Goal: Transaction & Acquisition: Purchase product/service

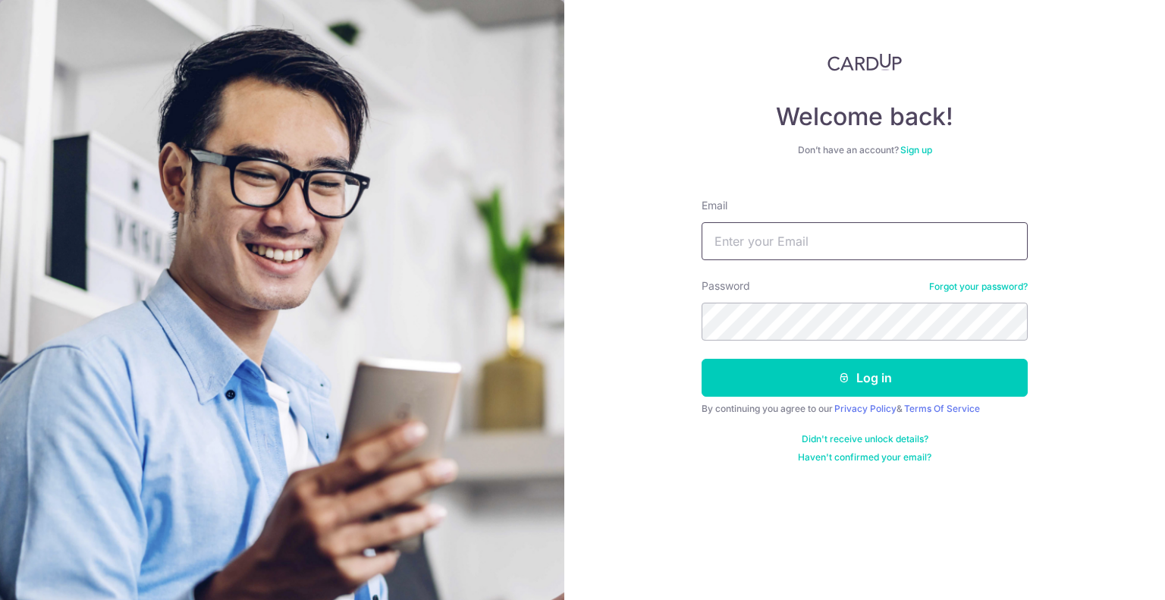
click at [801, 241] on input "Email" at bounding box center [865, 241] width 326 height 38
type input "chuagh74@gmail.com"
click at [831, 397] on form "Email chuagh74@gmail.com Password Forgot your password? Log in By continuing yo…" at bounding box center [865, 325] width 326 height 277
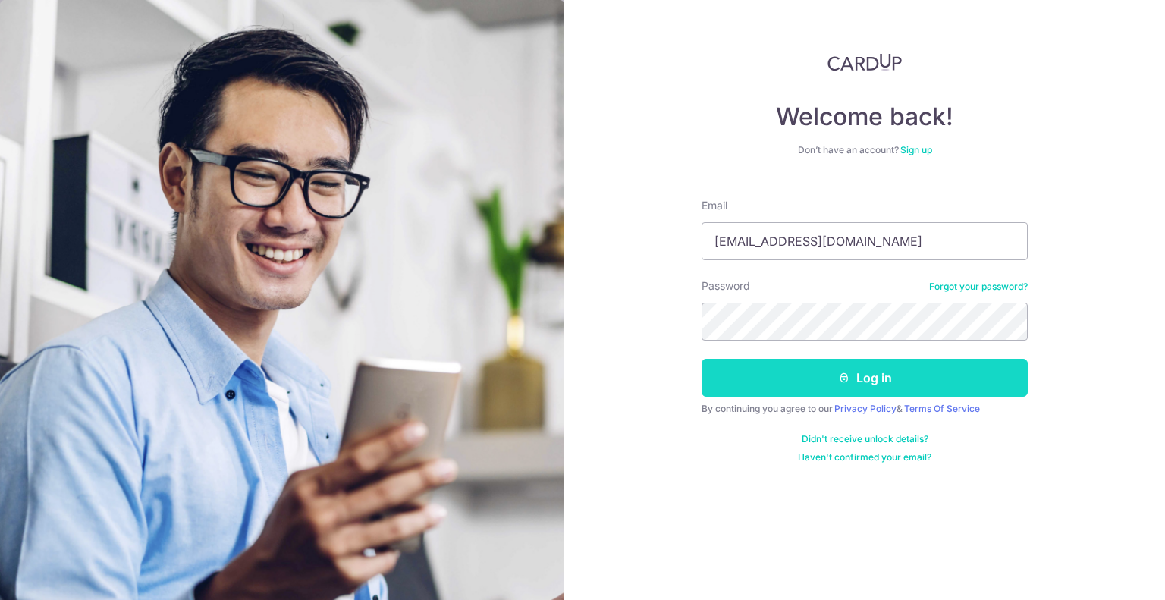
click at [831, 385] on button "Log in" at bounding box center [865, 378] width 326 height 38
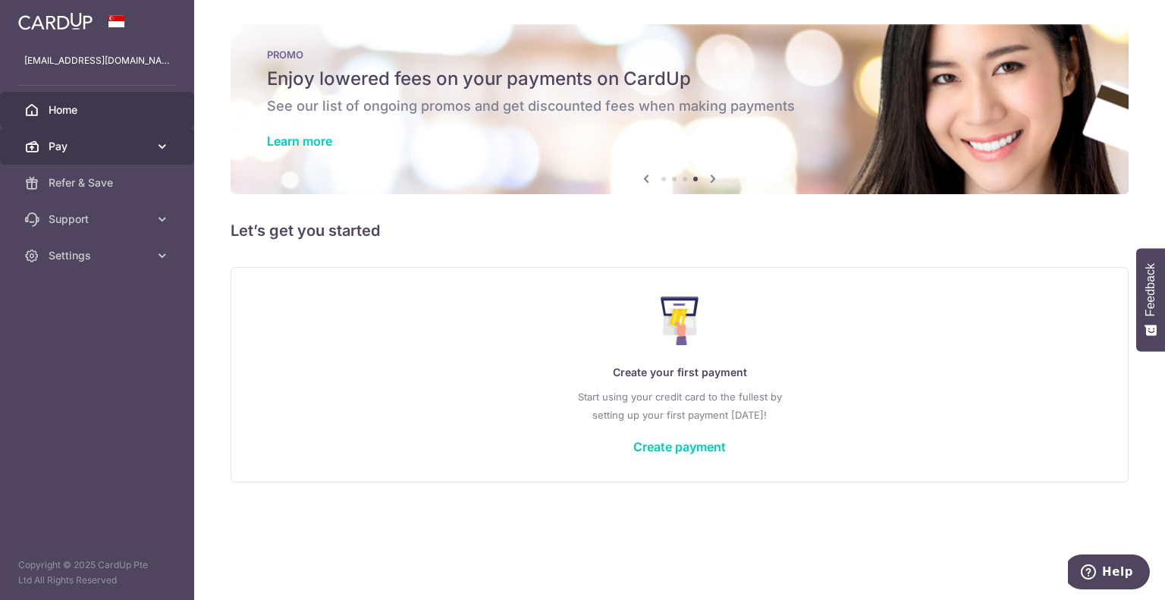
click at [137, 143] on span "Pay" at bounding box center [99, 146] width 100 height 15
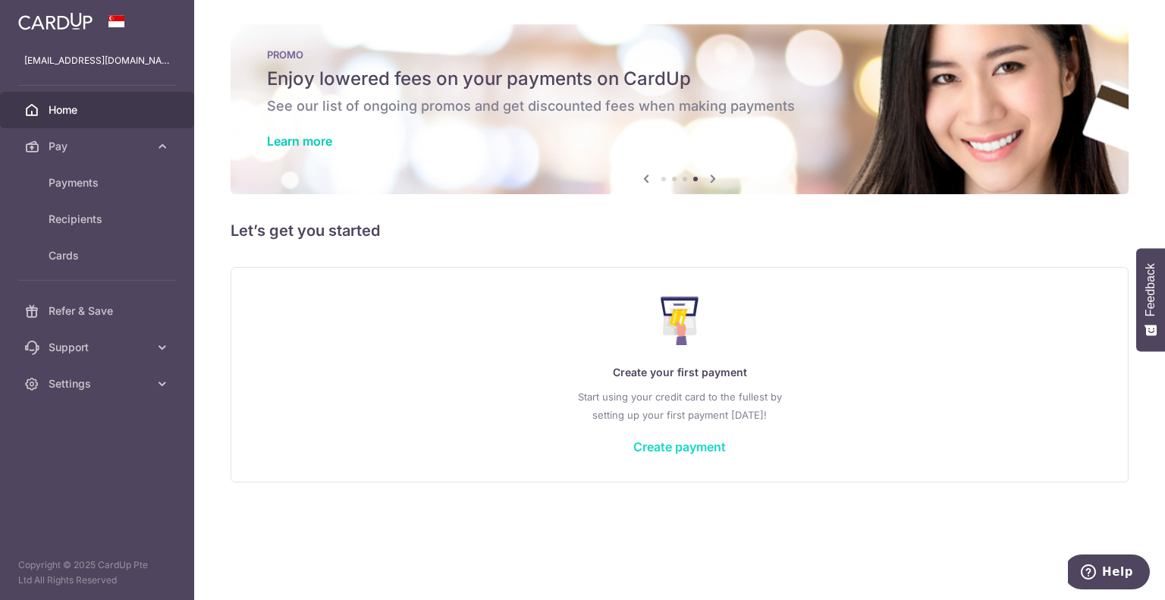
click at [682, 451] on link "Create payment" at bounding box center [679, 446] width 93 height 15
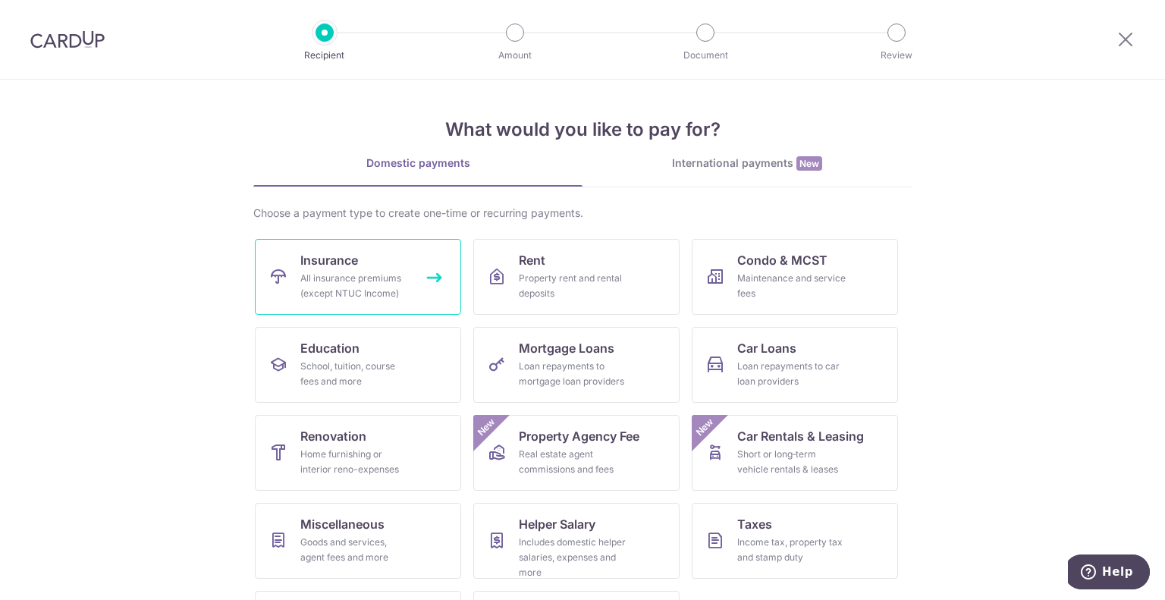
click at [368, 251] on link "Insurance All insurance premiums (except NTUC Income)" at bounding box center [358, 277] width 206 height 76
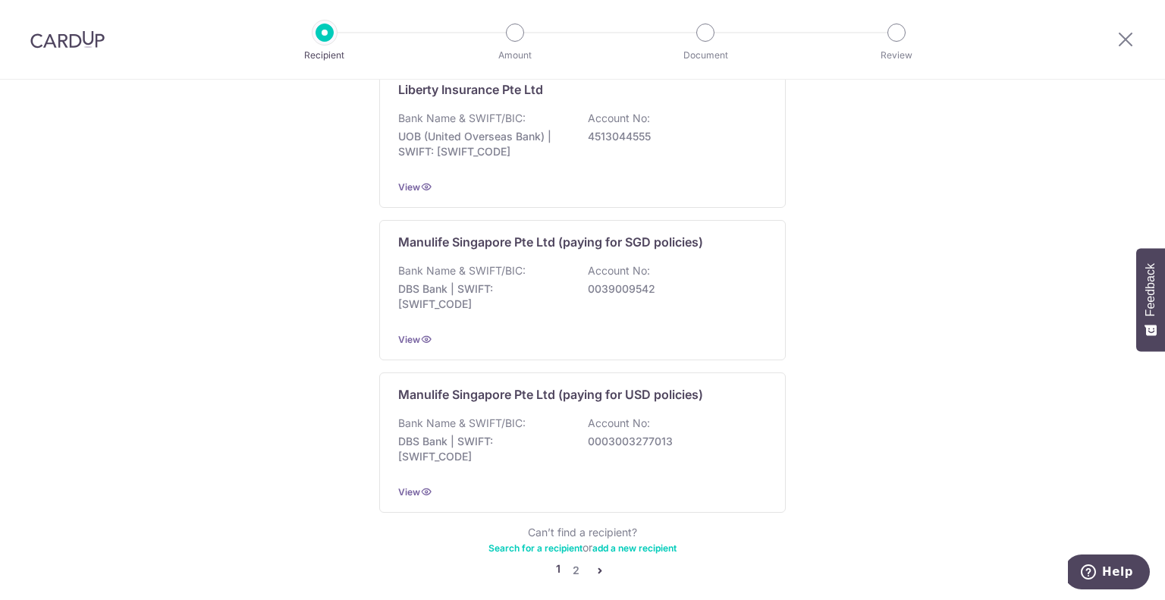
scroll to position [1466, 0]
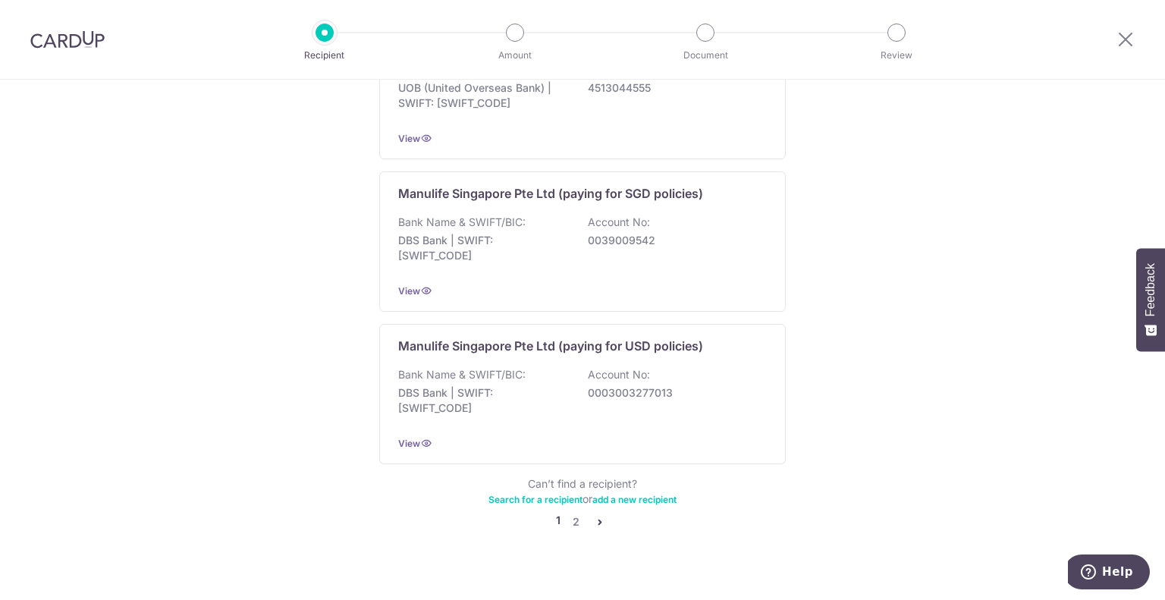
click at [531, 494] on link "Search for a recipient" at bounding box center [535, 499] width 94 height 11
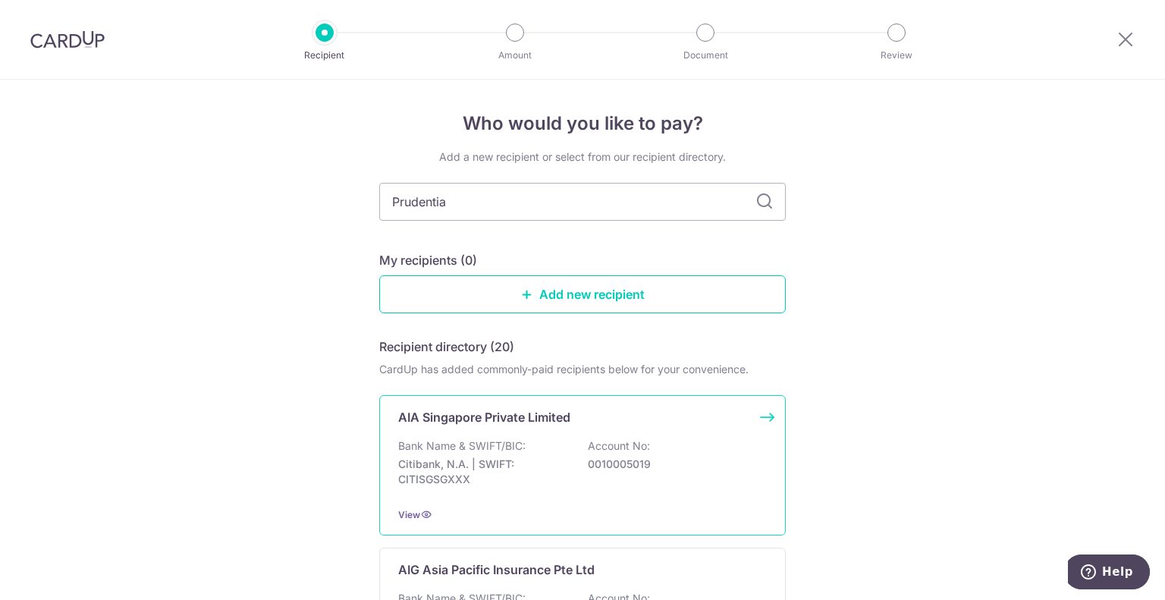
type input "Prudential"
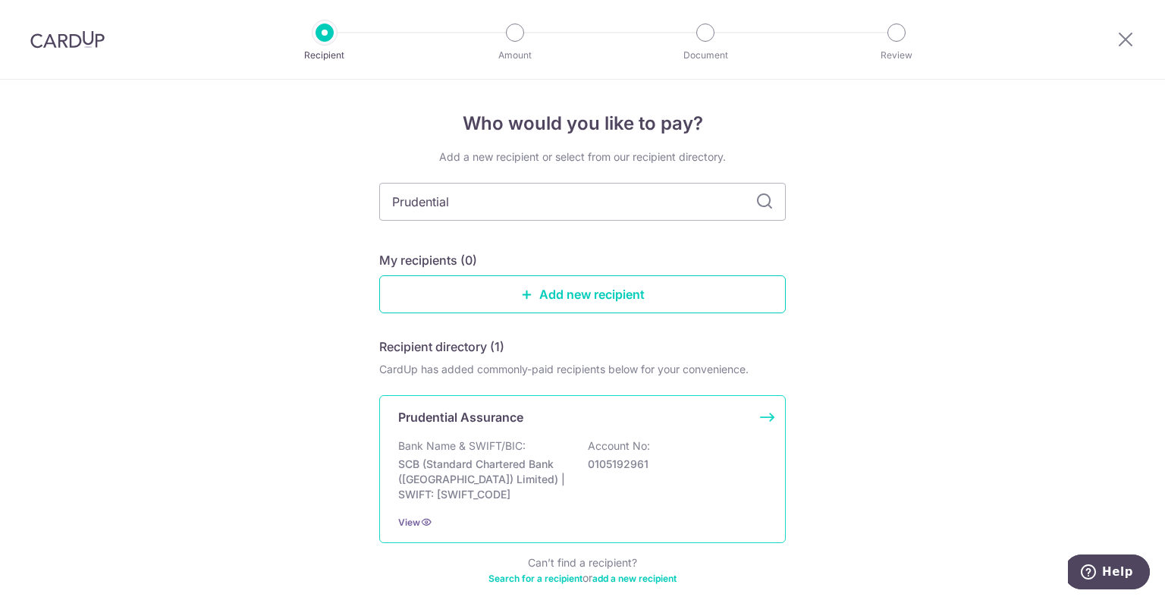
click at [582, 478] on div "Bank Name & SWIFT/BIC: SCB (Standard Chartered Bank (Singapore) Limited) | SWIF…" at bounding box center [582, 470] width 369 height 64
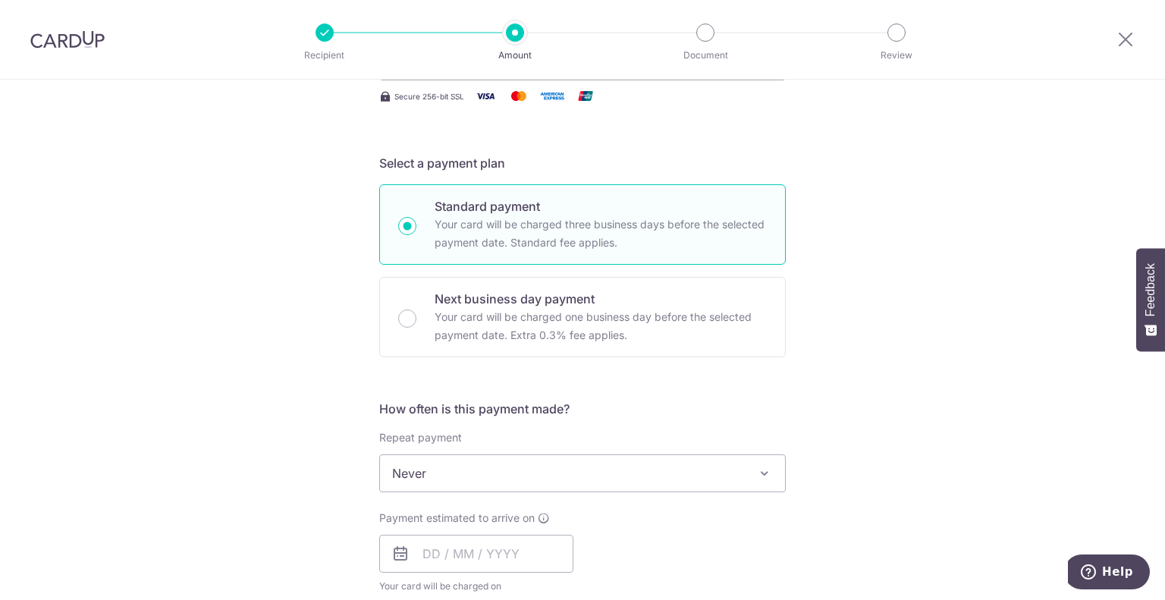
scroll to position [303, 0]
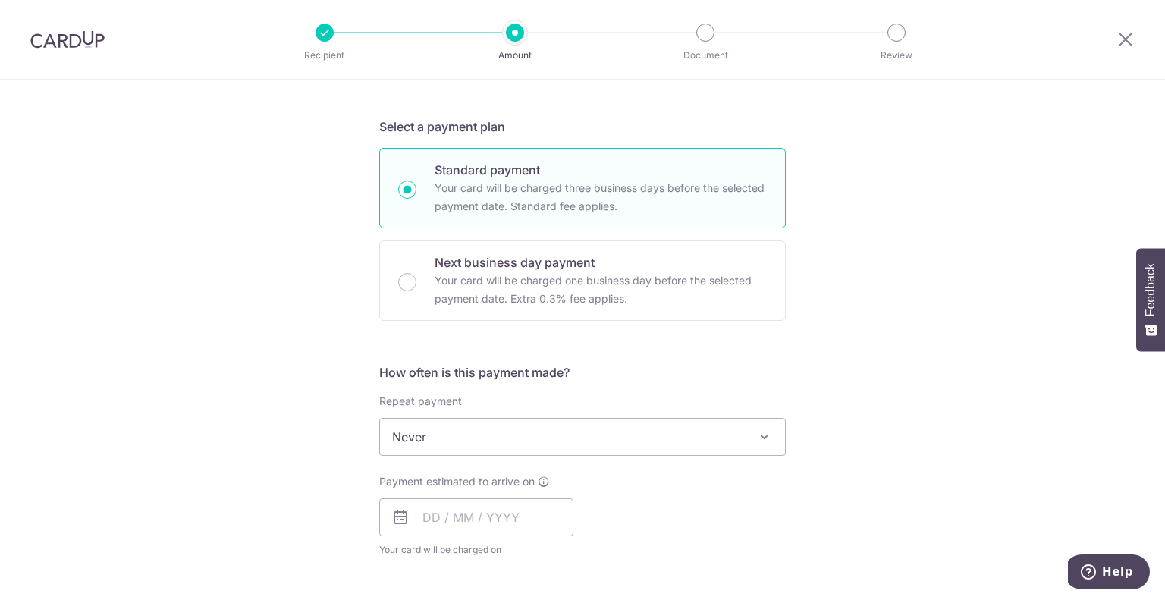
click at [498, 438] on span "Never" at bounding box center [582, 437] width 405 height 36
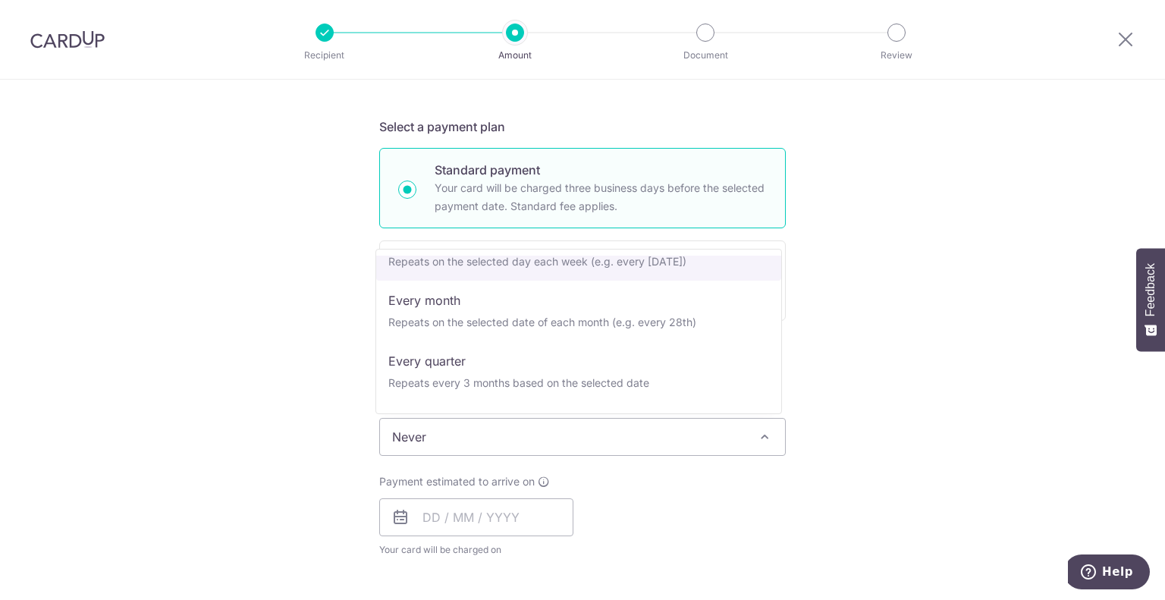
scroll to position [212, 0]
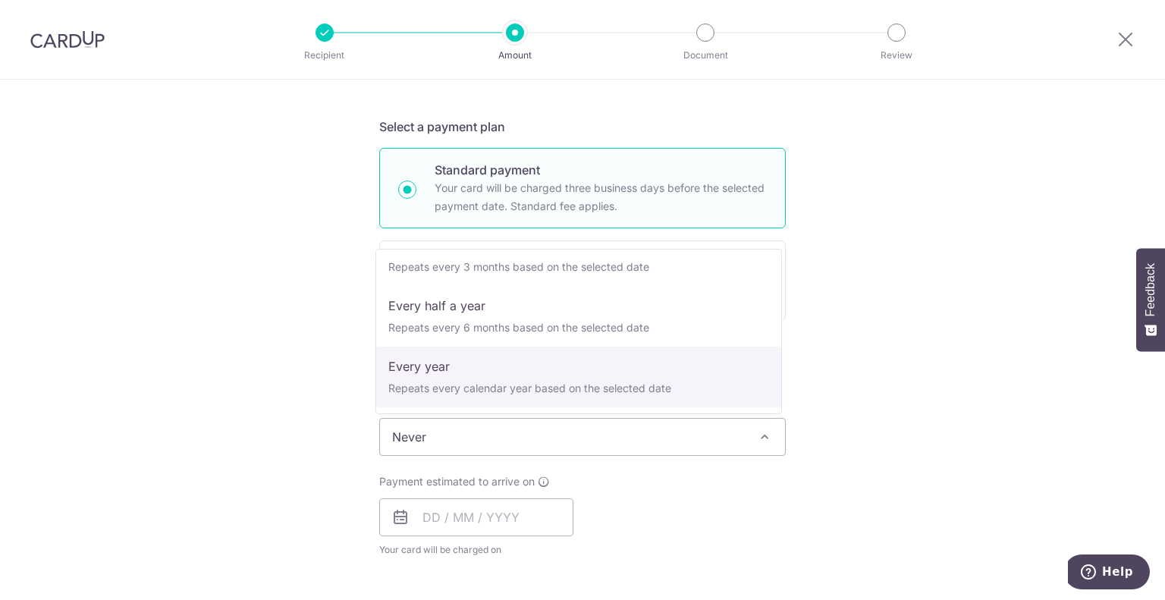
select select "6"
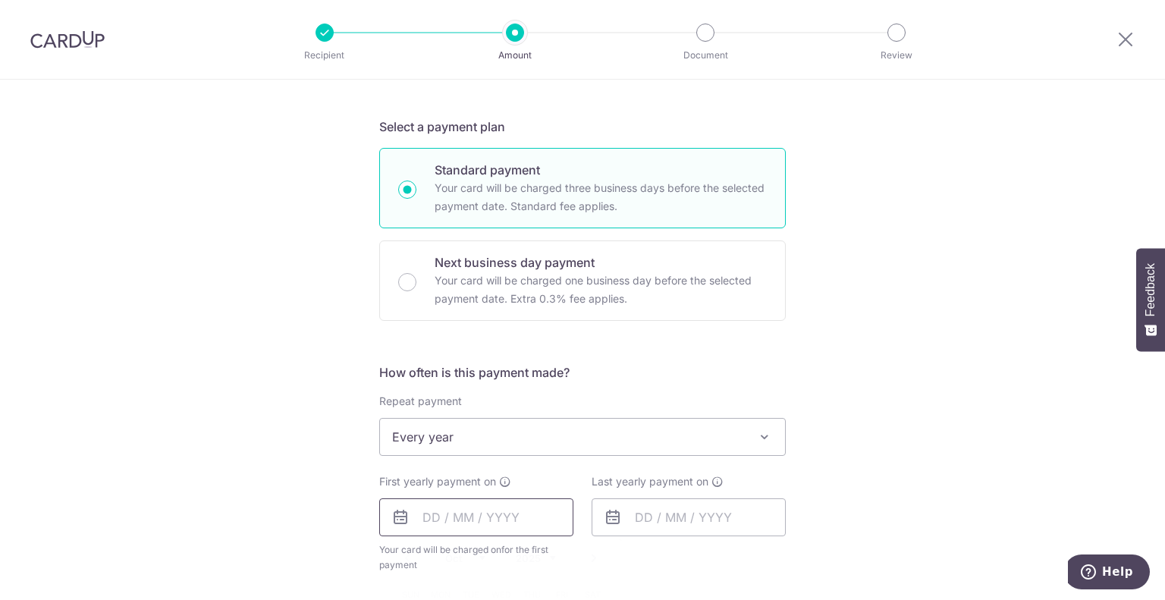
click at [438, 517] on input "text" at bounding box center [476, 517] width 194 height 38
click at [1004, 396] on div "Tell us more about your payment Enter payment amount SGD Select Card Select opt…" at bounding box center [582, 469] width 1165 height 1387
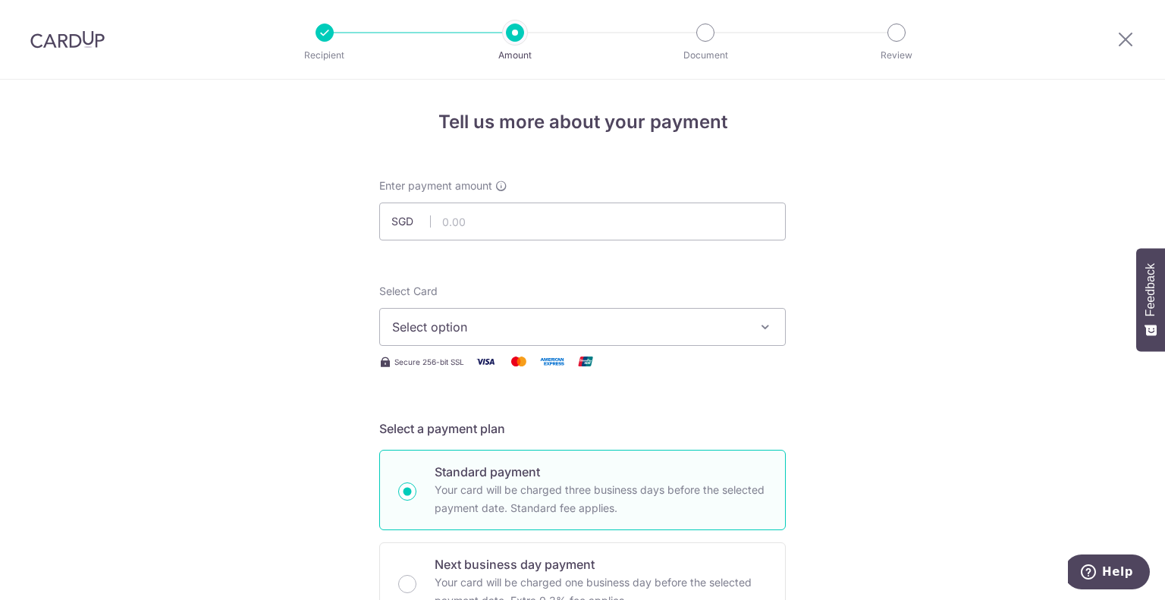
scroll to position [0, 0]
click at [550, 215] on input "text" at bounding box center [582, 223] width 407 height 38
type input "15,000.00"
click at [447, 353] on div "Secure 256-bit SSL" at bounding box center [582, 362] width 407 height 19
click at [486, 332] on span "Select option" at bounding box center [568, 328] width 353 height 18
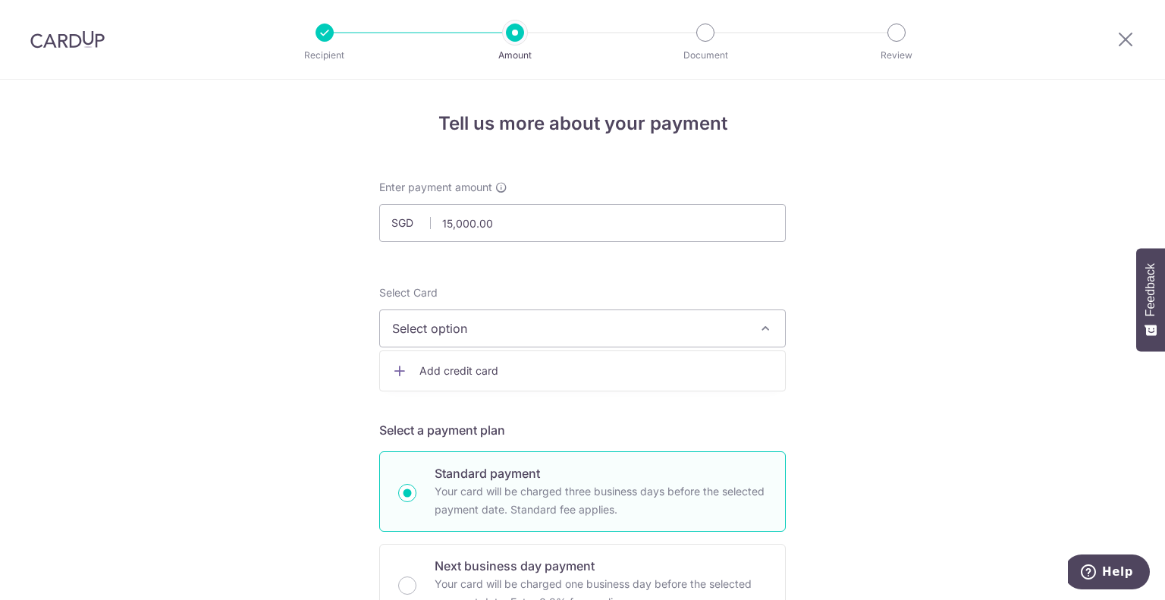
click at [466, 366] on span "Add credit card" at bounding box center [595, 370] width 353 height 15
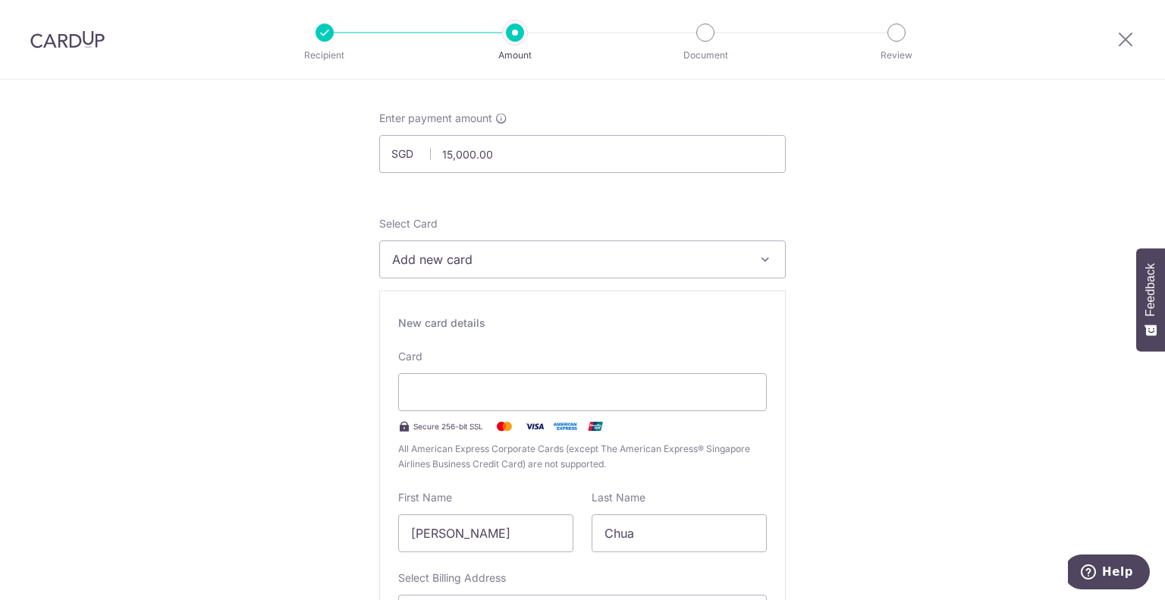
scroll to position [152, 0]
